Goal: Communication & Community: Ask a question

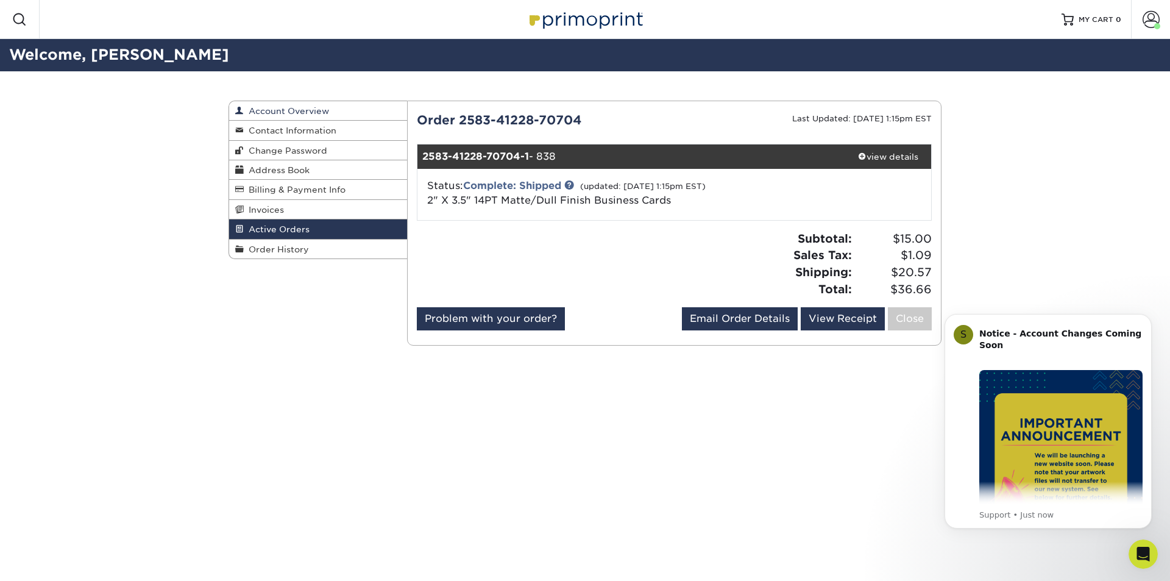
click at [300, 111] on span "Account Overview" at bounding box center [286, 111] width 85 height 10
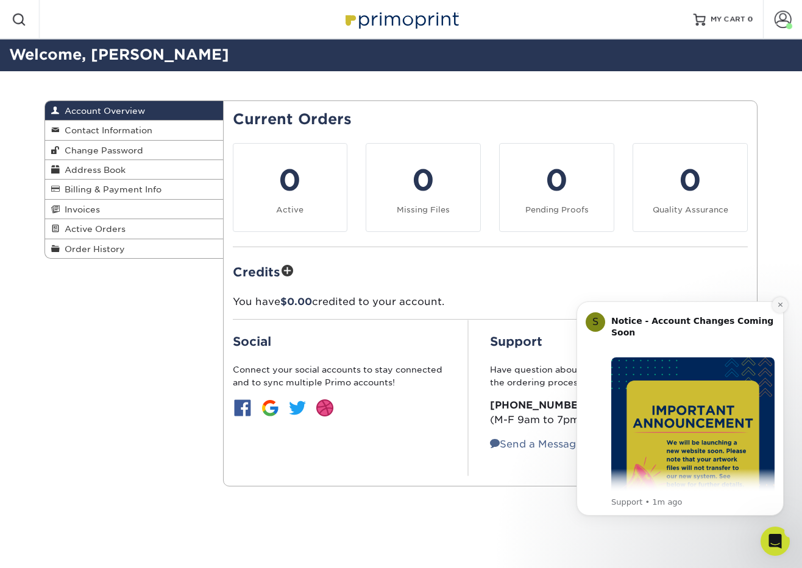
drag, startPoint x: 777, startPoint y: 301, endPoint x: 1340, endPoint y: 585, distance: 630.7
click at [776, 302] on button "Dismiss notification" at bounding box center [780, 305] width 16 height 16
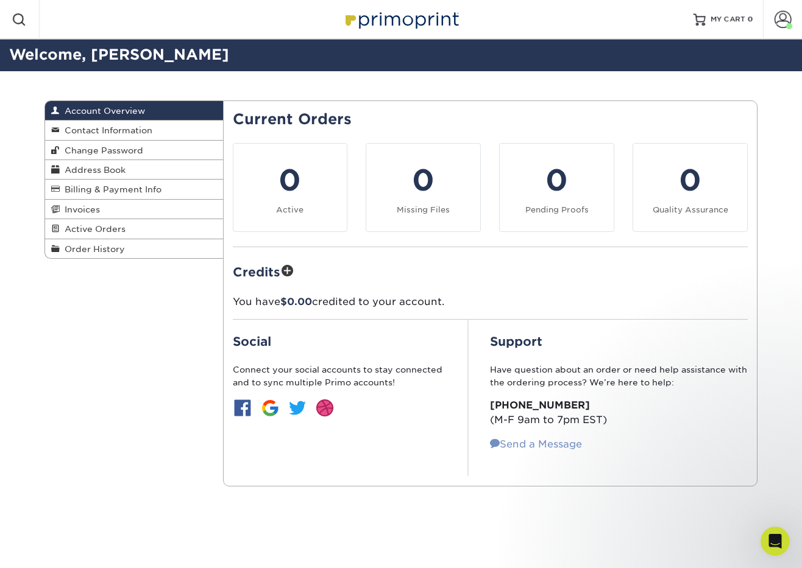
click at [530, 441] on link "Send a Message" at bounding box center [536, 445] width 92 height 12
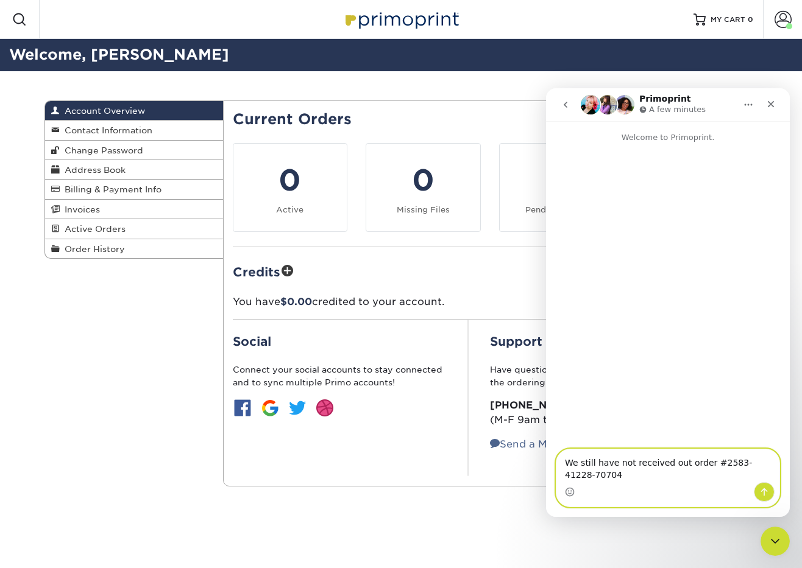
click at [589, 475] on textarea "We still have not received out order #2583-41228-70704" at bounding box center [667, 466] width 223 height 33
click at [716, 480] on textarea "We still have not received out order #2583-41228-70704. I have checked the trac…" at bounding box center [667, 466] width 223 height 33
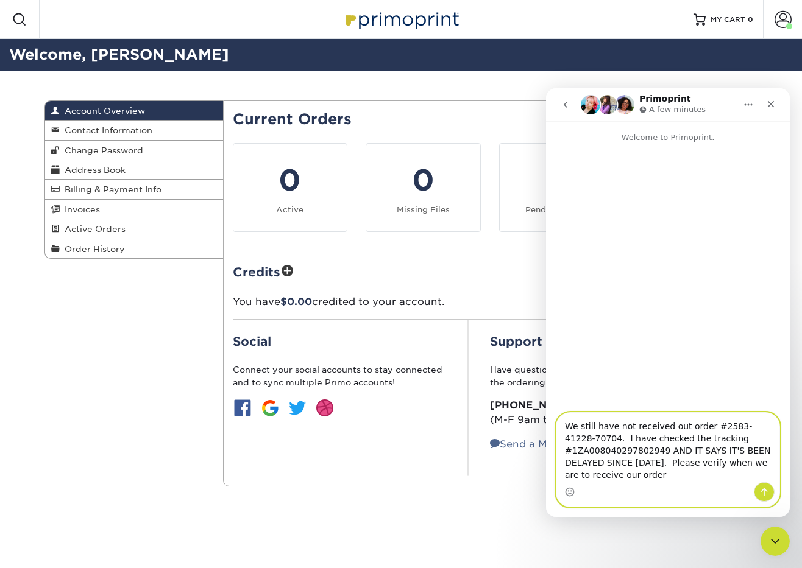
type textarea "We still have not received out order #2583-41228-70704. I have checked the trac…"
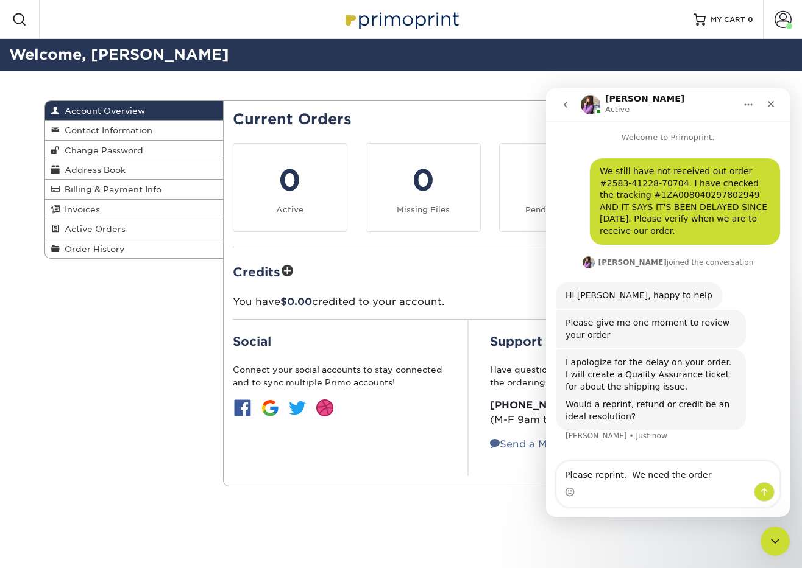
type textarea "Please reprint. We need the order."
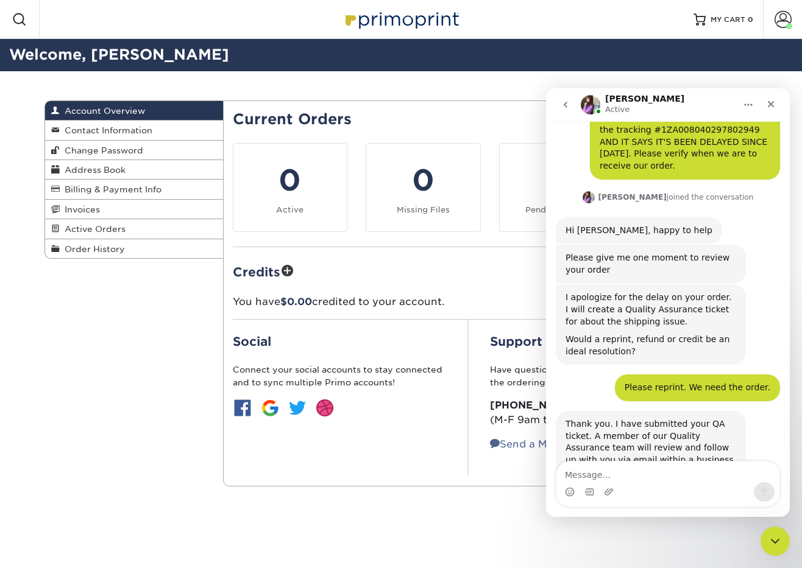
scroll to position [91, 0]
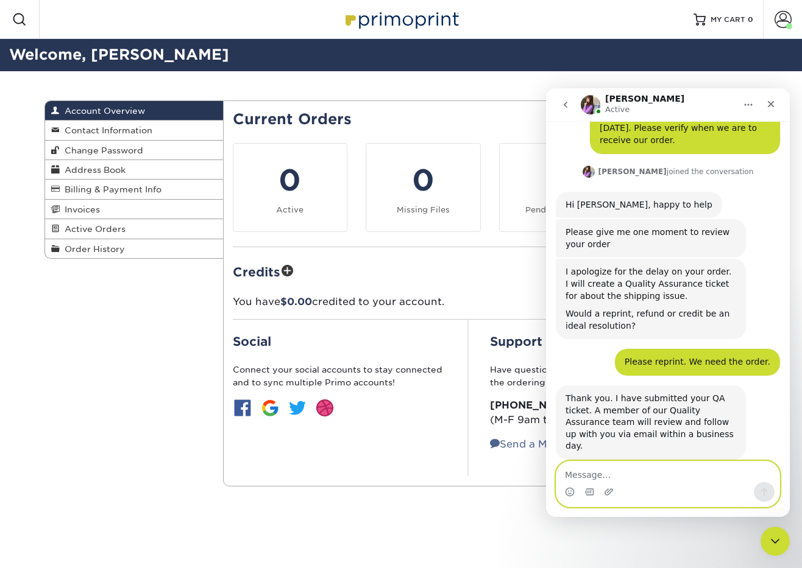
click at [572, 471] on textarea "Message…" at bounding box center [667, 472] width 223 height 21
click at [576, 474] on textarea "Thsnk you" at bounding box center [667, 472] width 223 height 21
click at [565, 474] on textarea "Thank you" at bounding box center [667, 472] width 223 height 21
type textarea "Please put a rush on it. Thank you"
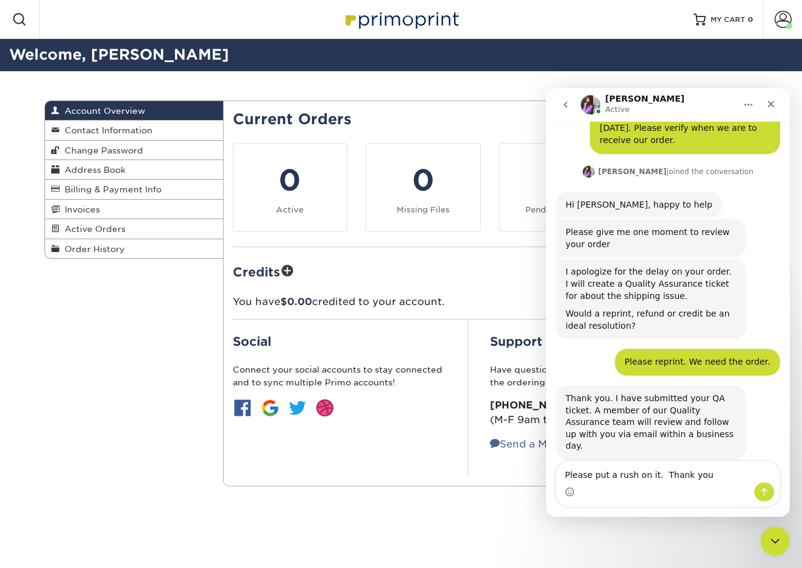
click at [755, 487] on div "Intercom messenger" at bounding box center [764, 491] width 21 height 19
click at [764, 490] on icon "Send a message…" at bounding box center [764, 493] width 7 height 8
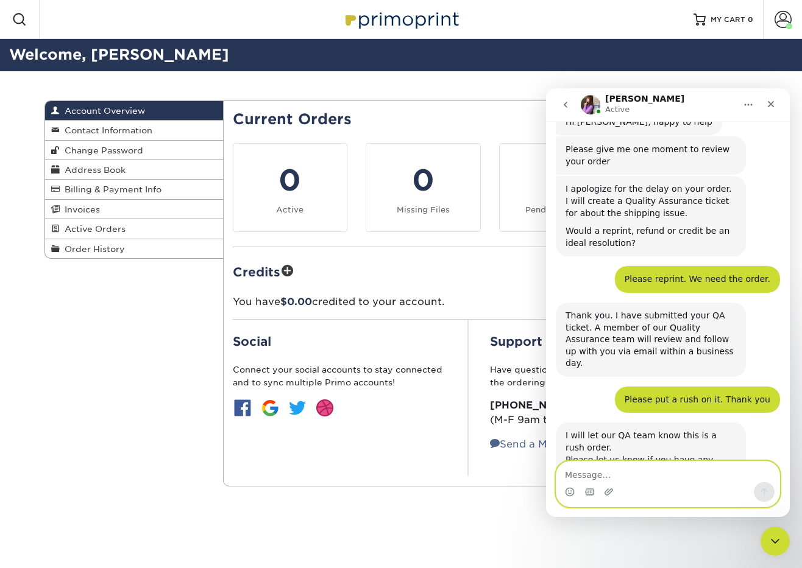
scroll to position [199, 0]
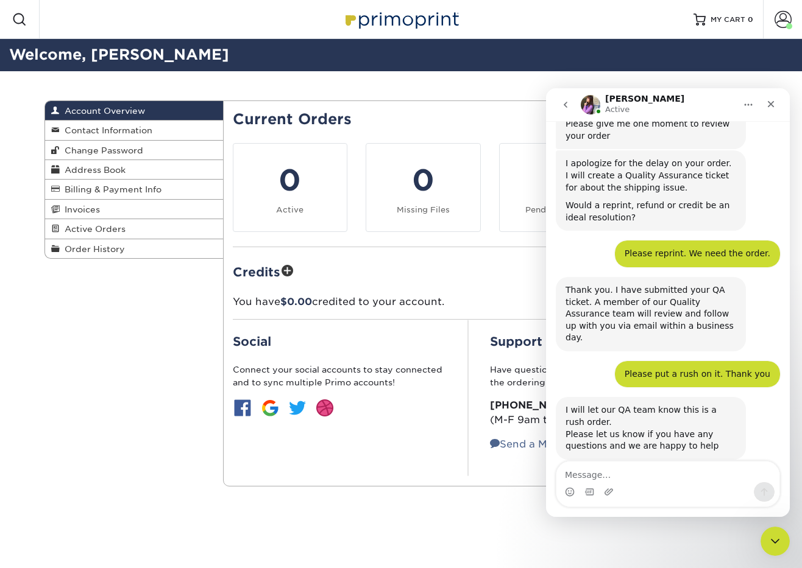
click at [783, 342] on div "We still have not received out order #2583-41228-70704. I have checked the trac…" at bounding box center [668, 216] width 244 height 542
click at [793, 338] on div "Account Overview Account Overview Contact Information Change Password Address B…" at bounding box center [401, 293] width 802 height 445
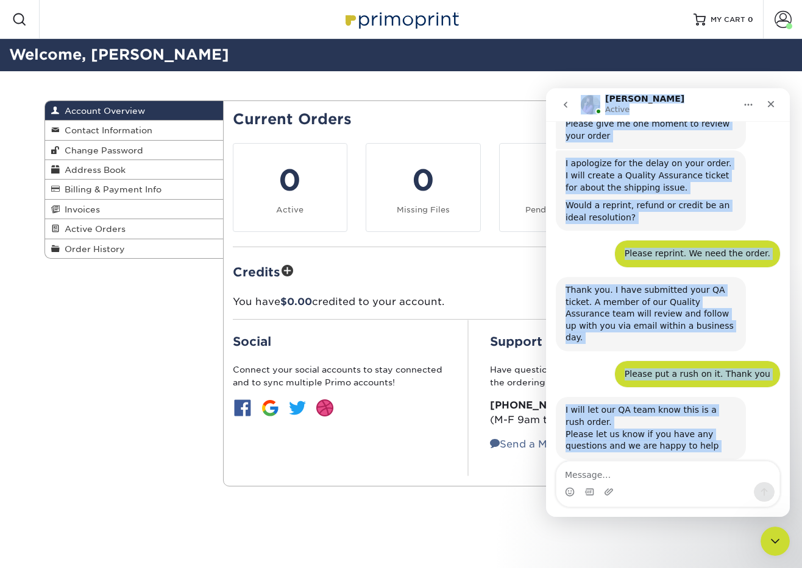
drag, startPoint x: 565, startPoint y: 127, endPoint x: 720, endPoint y: 465, distance: 372.1
click at [720, 465] on div "[PERSON_NAME] Active Welcome to Primoprint. We still have not received out orde…" at bounding box center [668, 302] width 244 height 429
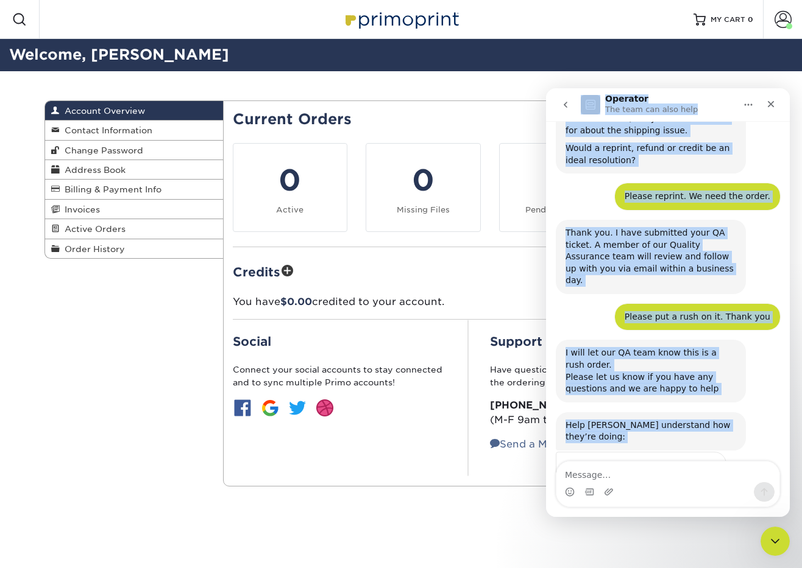
scroll to position [296, 0]
